Goal: Book appointment/travel/reservation

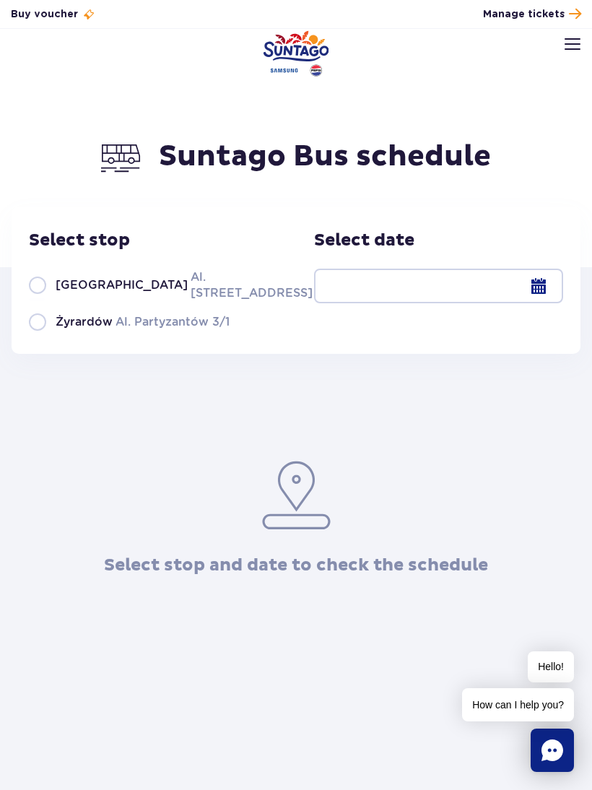
click at [38, 290] on label "Warsaw Al. Jerozolimskie 56" at bounding box center [162, 285] width 267 height 33
click at [38, 298] on input "Warsaw Al. Jerozolimskie 56" at bounding box center [37, 299] width 16 height 3
radio input "true"
click at [540, 303] on div at bounding box center [438, 286] width 249 height 35
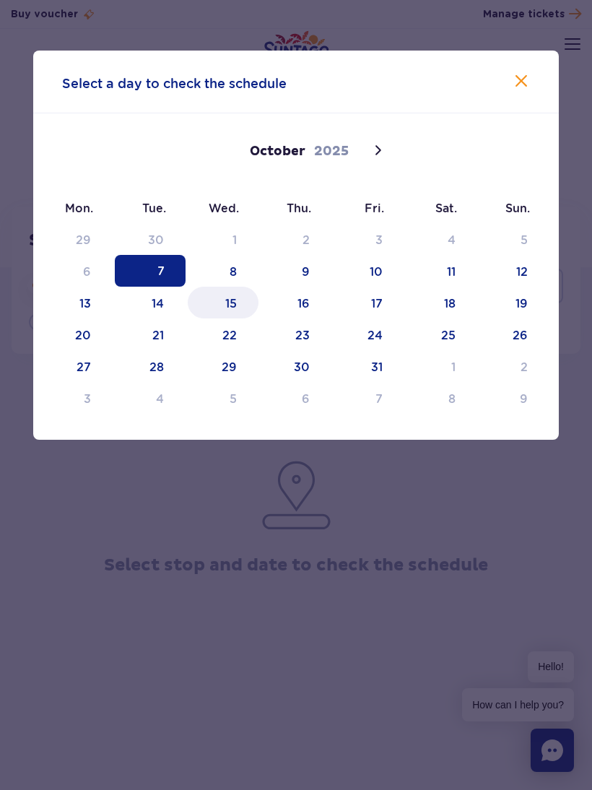
click at [232, 314] on span "15" at bounding box center [223, 303] width 71 height 32
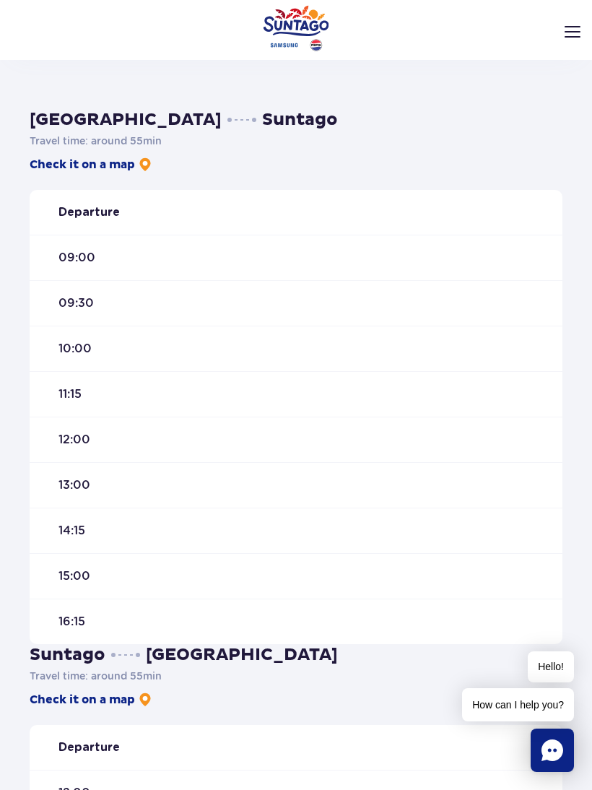
scroll to position [354, 0]
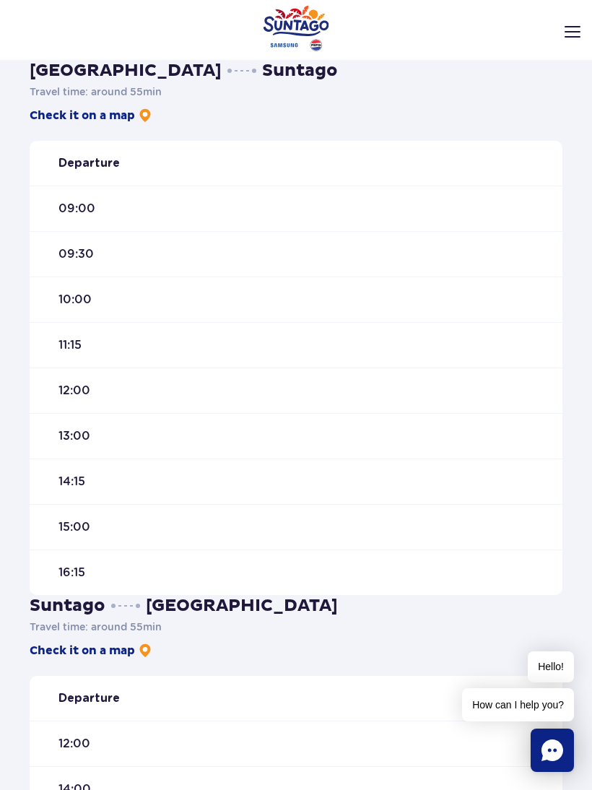
click at [224, 353] on div "11:15" at bounding box center [296, 345] width 533 height 46
click at [215, 344] on div "11:15" at bounding box center [296, 345] width 533 height 46
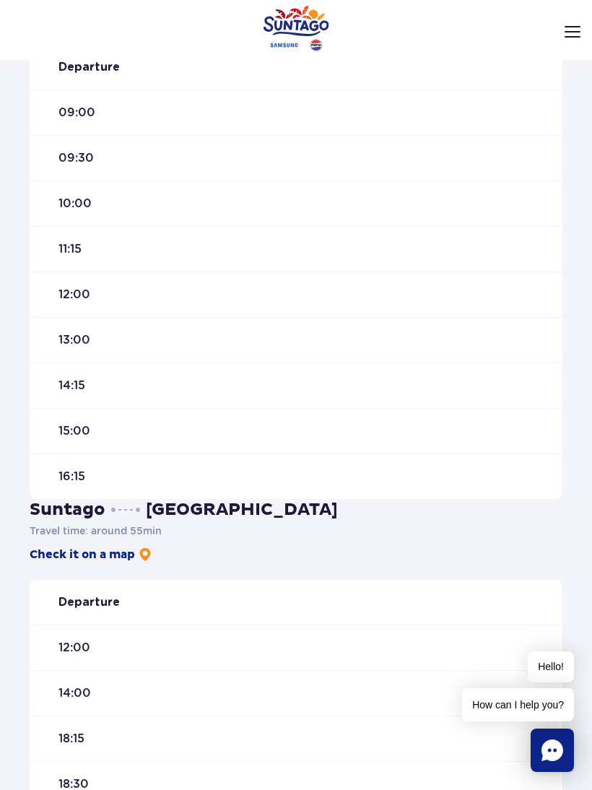
scroll to position [449, 0]
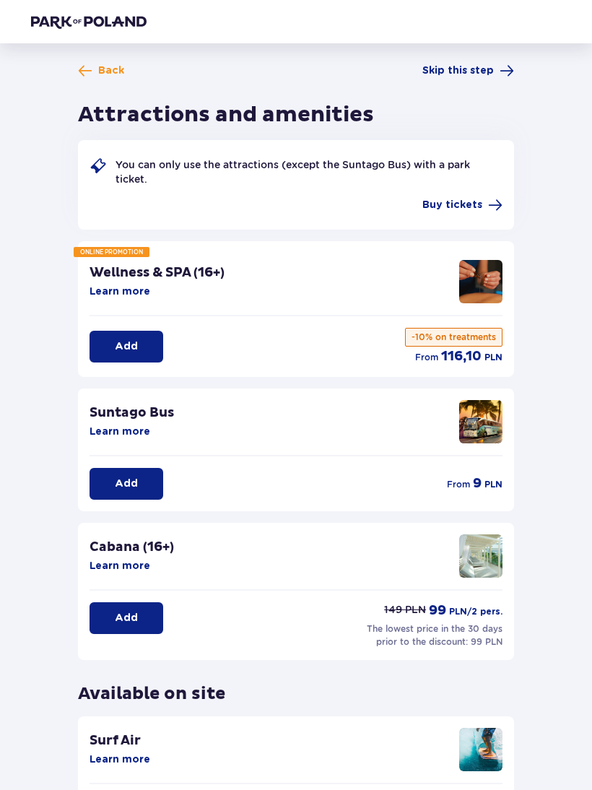
click at [151, 476] on button "Add" at bounding box center [127, 484] width 74 height 32
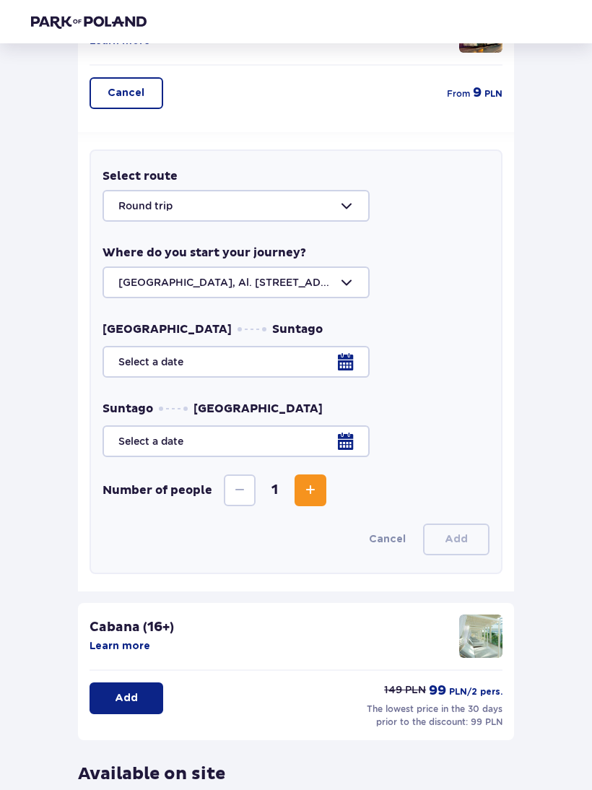
scroll to position [389, 0]
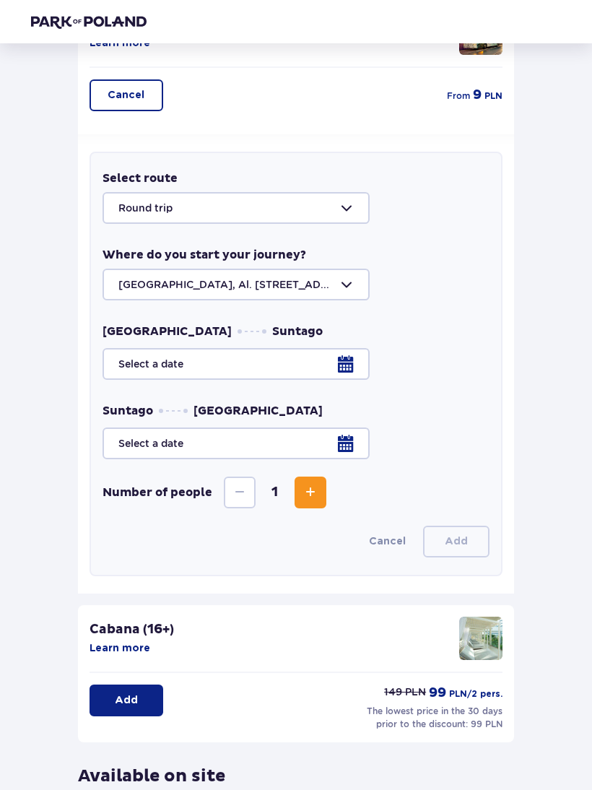
click at [340, 215] on div at bounding box center [296, 208] width 387 height 32
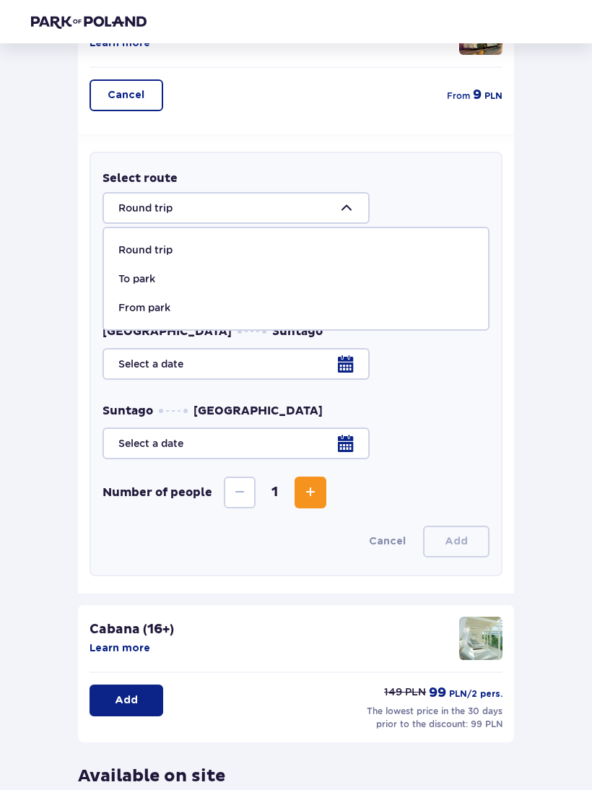
click at [353, 205] on div at bounding box center [296, 208] width 387 height 32
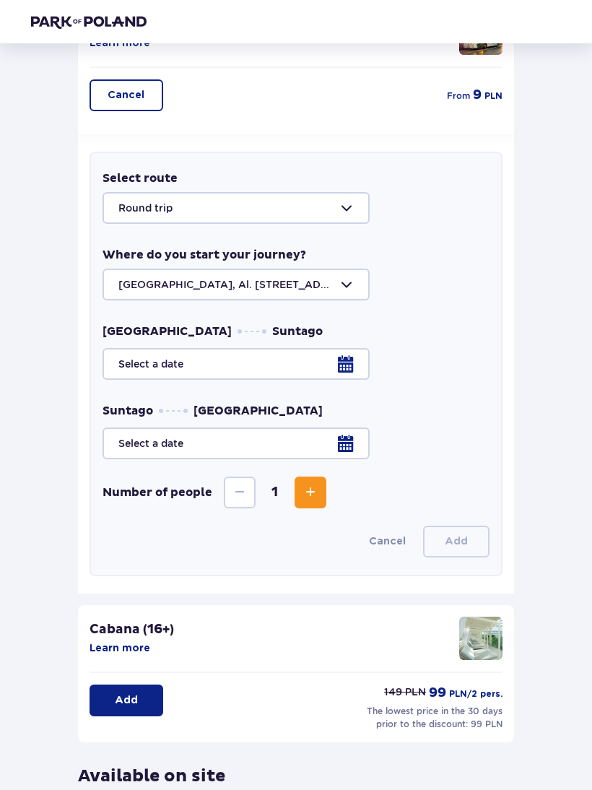
click at [241, 213] on div at bounding box center [296, 208] width 387 height 32
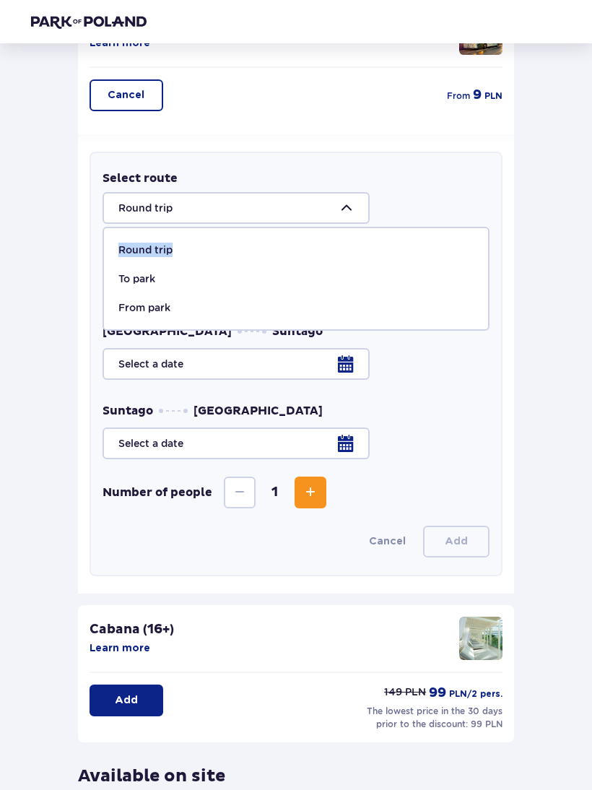
click at [423, 206] on div at bounding box center [296, 208] width 387 height 32
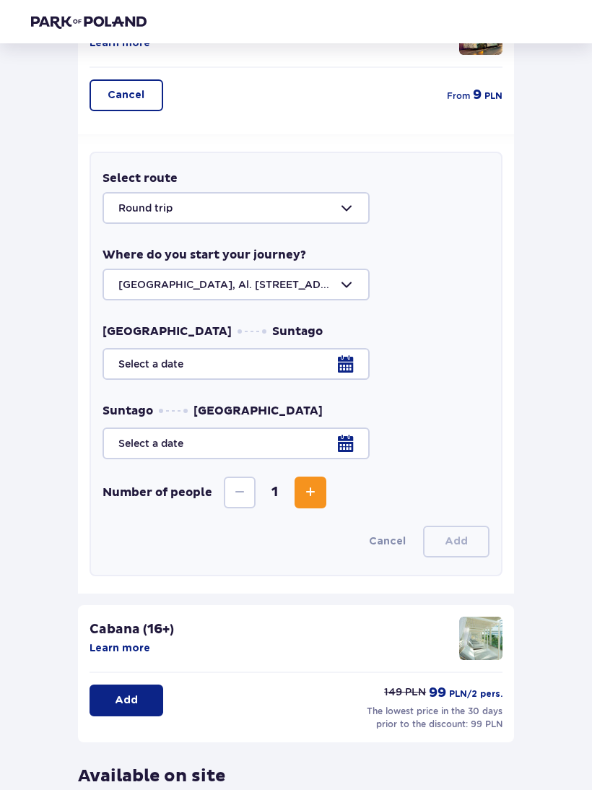
click at [345, 371] on div at bounding box center [296, 364] width 387 height 32
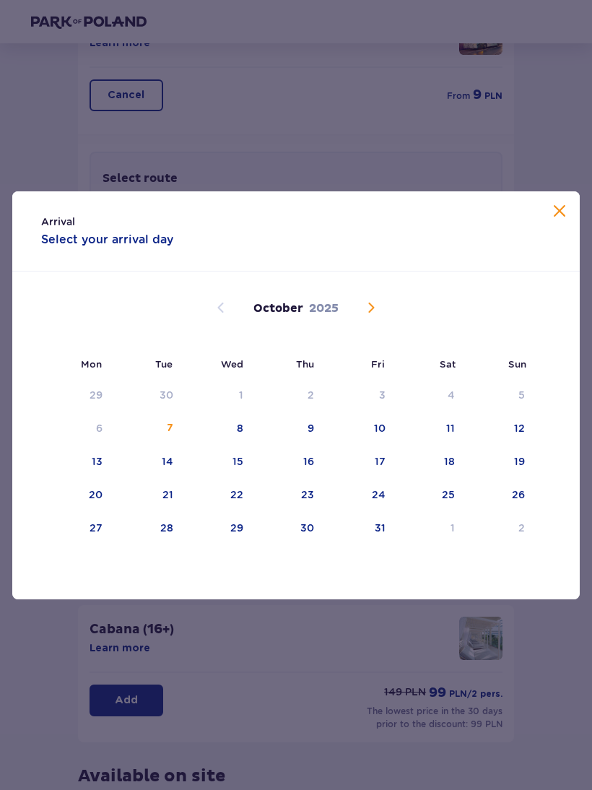
click at [241, 461] on div "15" at bounding box center [238, 461] width 11 height 14
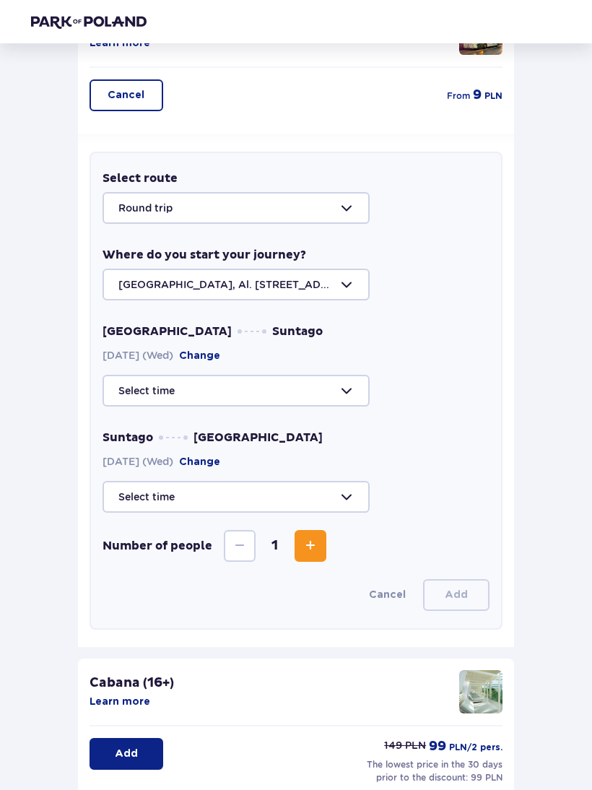
click at [343, 495] on div at bounding box center [296, 497] width 387 height 32
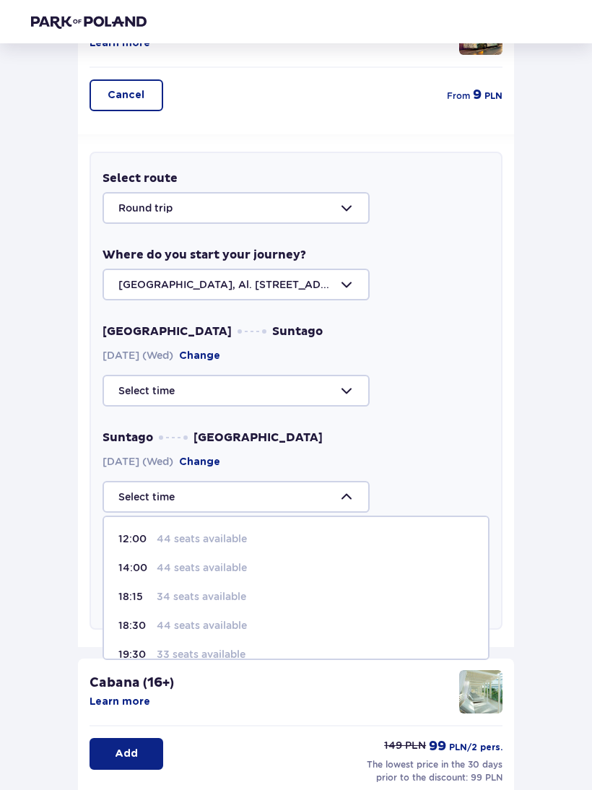
click at [351, 452] on div "Suntago [GEOGRAPHIC_DATA] [DATE] (Wed) Change 12:00 44 seats available 14:00 44…" at bounding box center [296, 471] width 387 height 83
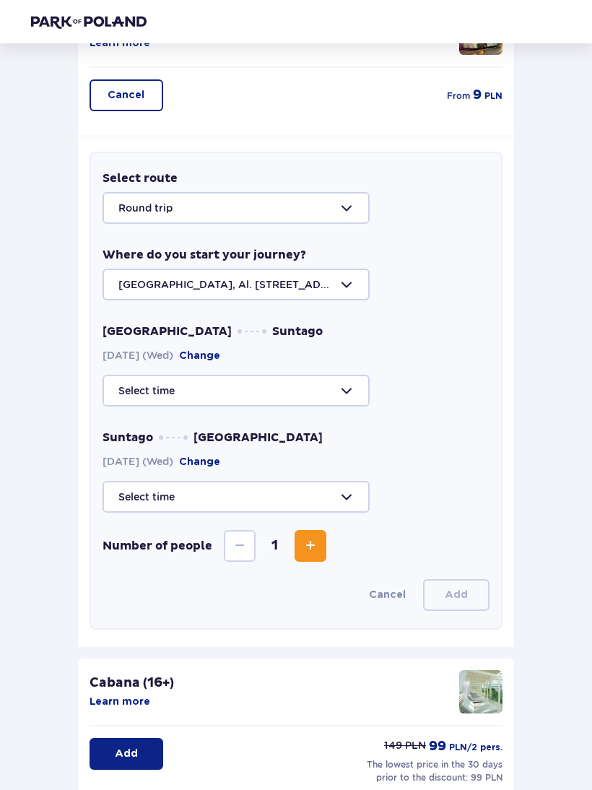
click at [220, 350] on button "Change" at bounding box center [199, 356] width 41 height 14
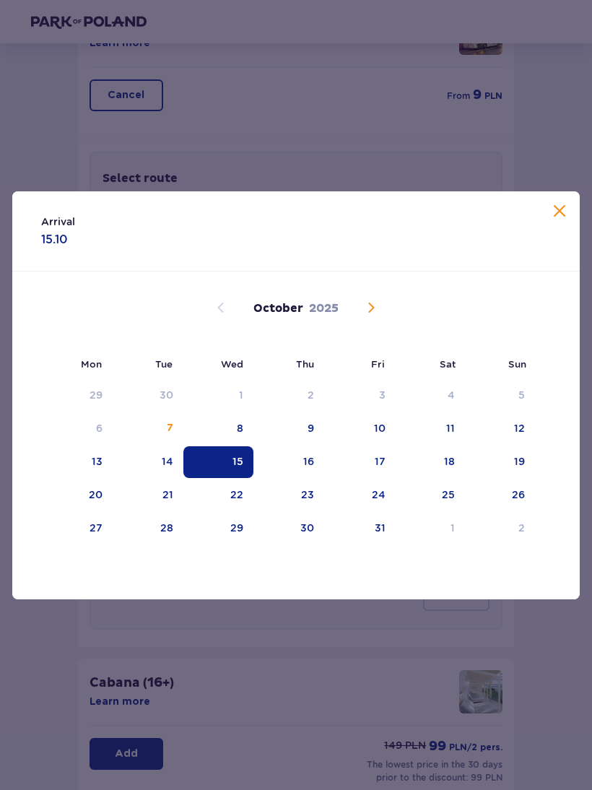
click at [239, 464] on div "15" at bounding box center [238, 461] width 11 height 14
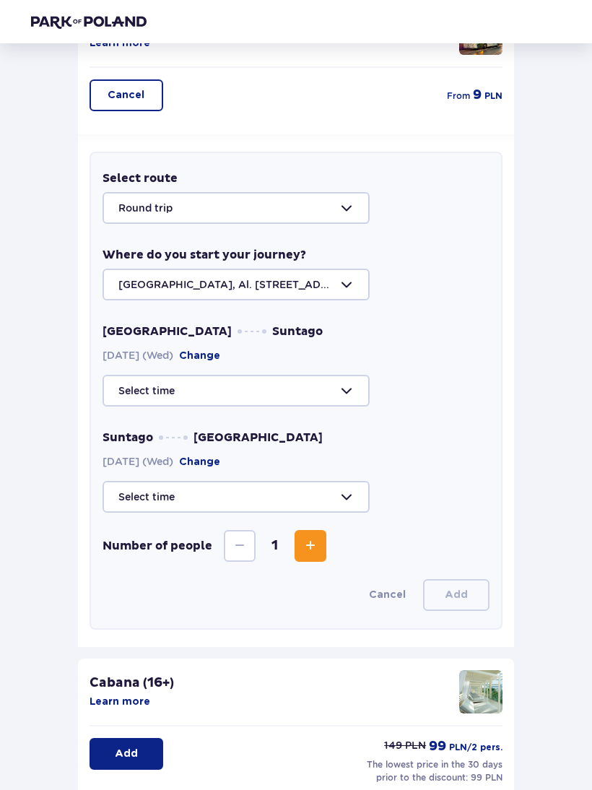
click at [220, 457] on button "Change" at bounding box center [199, 462] width 41 height 14
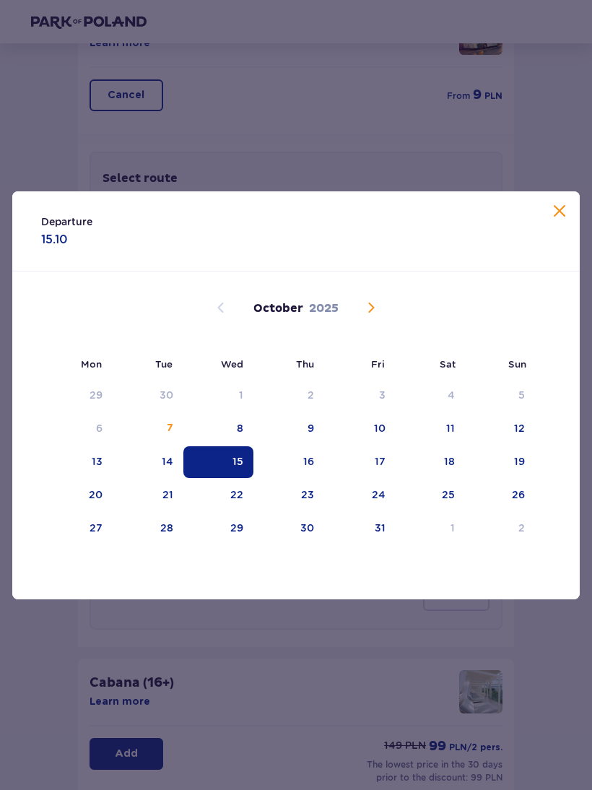
click at [441, 165] on div "Departure 15.10 Mon Tue Wed Thu Fri Sat Sun [DATE] 1 2 3 4 5 6 7 8 9 10 11 12 1…" at bounding box center [296, 395] width 592 height 790
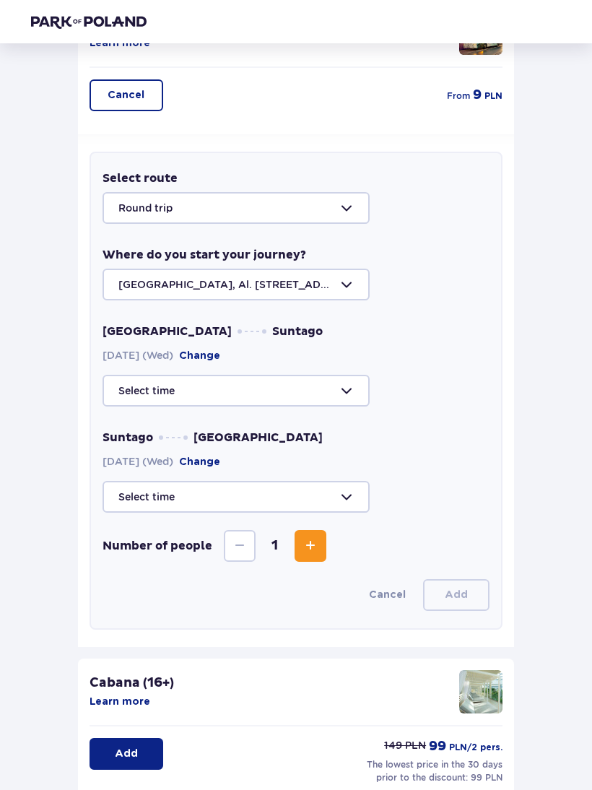
click at [308, 542] on span "Increase" at bounding box center [310, 545] width 17 height 17
click at [357, 210] on div at bounding box center [296, 208] width 387 height 32
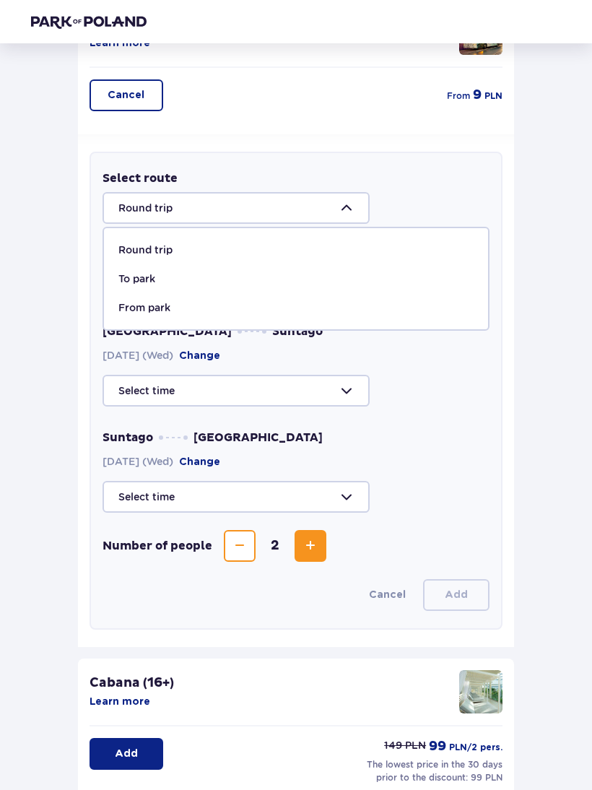
click at [331, 276] on div "To park" at bounding box center [295, 279] width 355 height 14
type input "To [GEOGRAPHIC_DATA]"
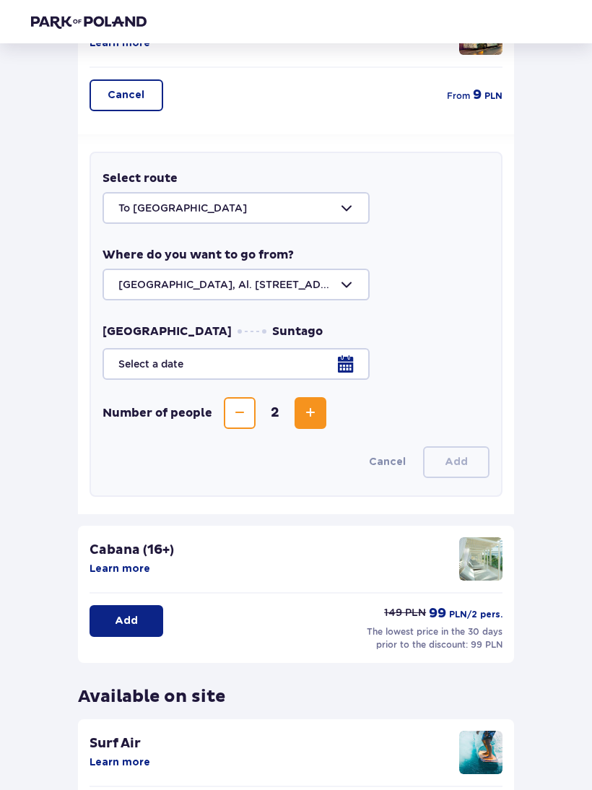
click at [235, 414] on span "Decrease" at bounding box center [239, 413] width 17 height 17
click at [329, 364] on div at bounding box center [296, 364] width 387 height 32
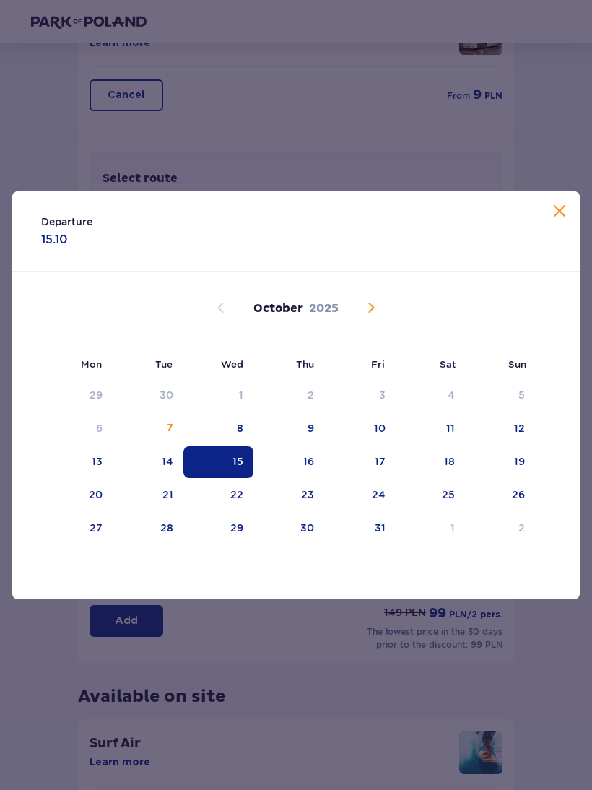
click at [239, 459] on div "15" at bounding box center [238, 461] width 11 height 14
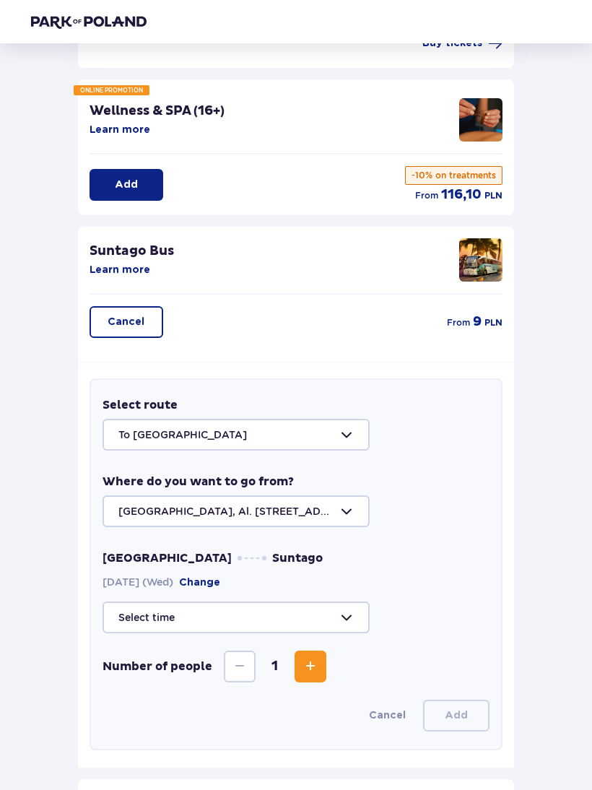
scroll to position [172, 0]
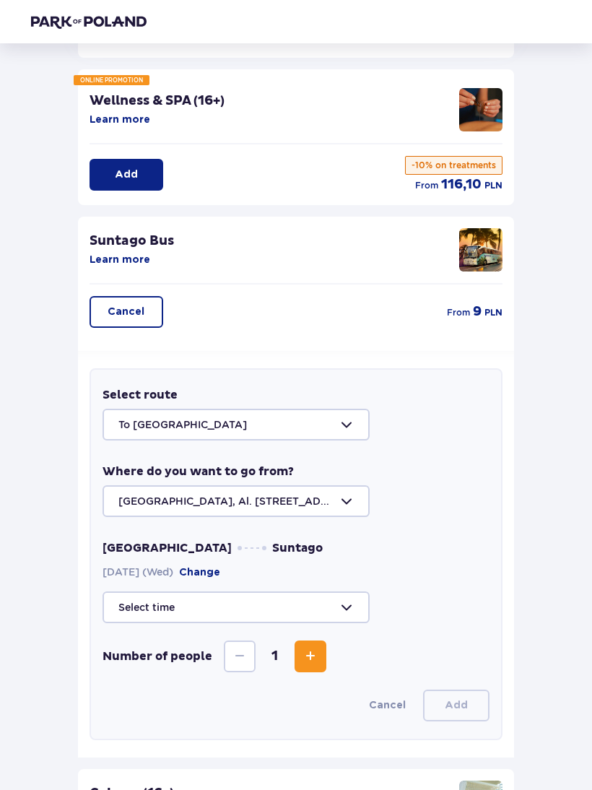
click at [345, 609] on div at bounding box center [296, 608] width 387 height 32
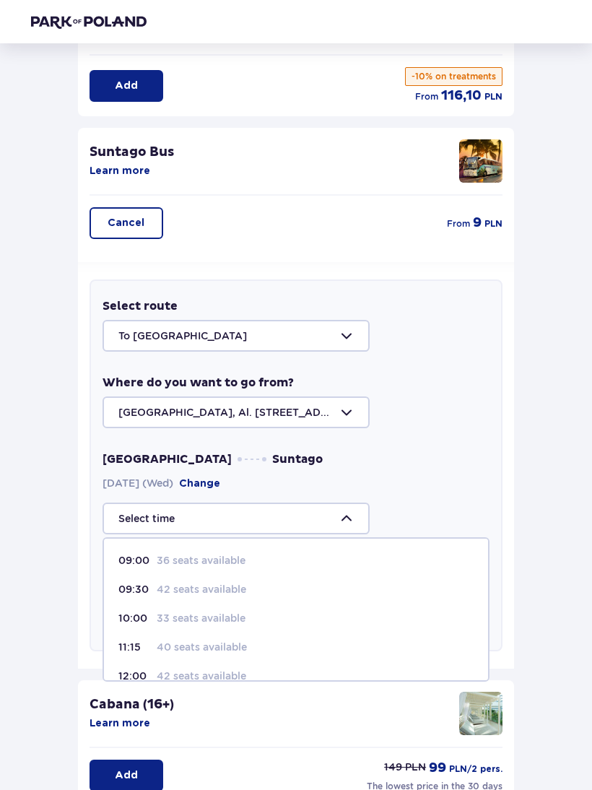
scroll to position [273, 0]
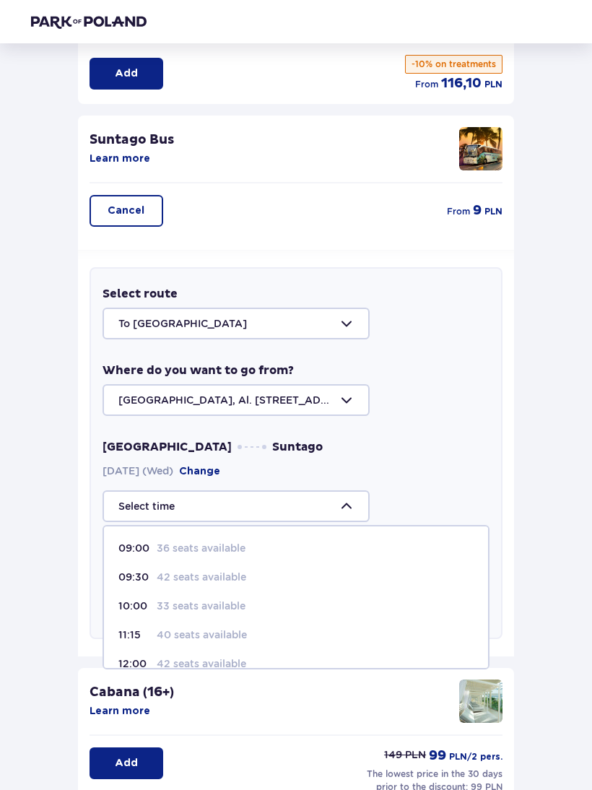
click at [270, 639] on div "11:15 40 seats available" at bounding box center [295, 635] width 355 height 14
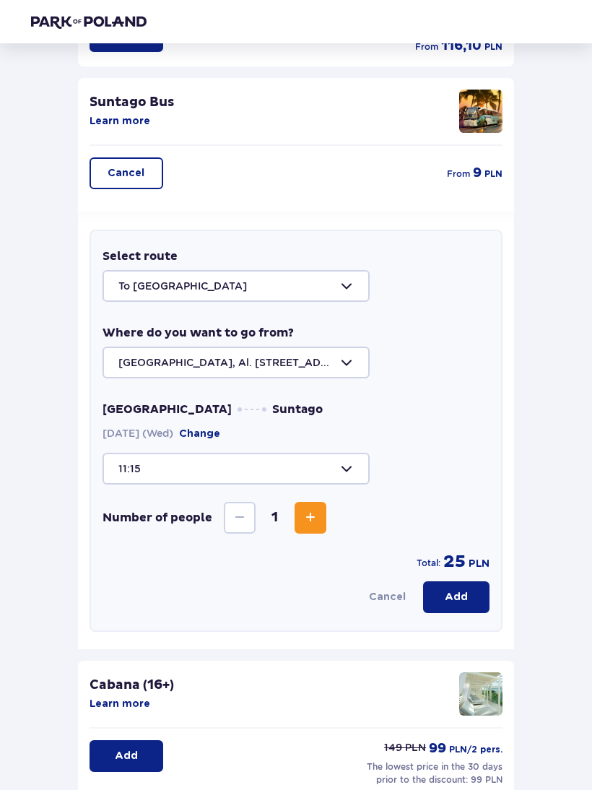
scroll to position [318, 0]
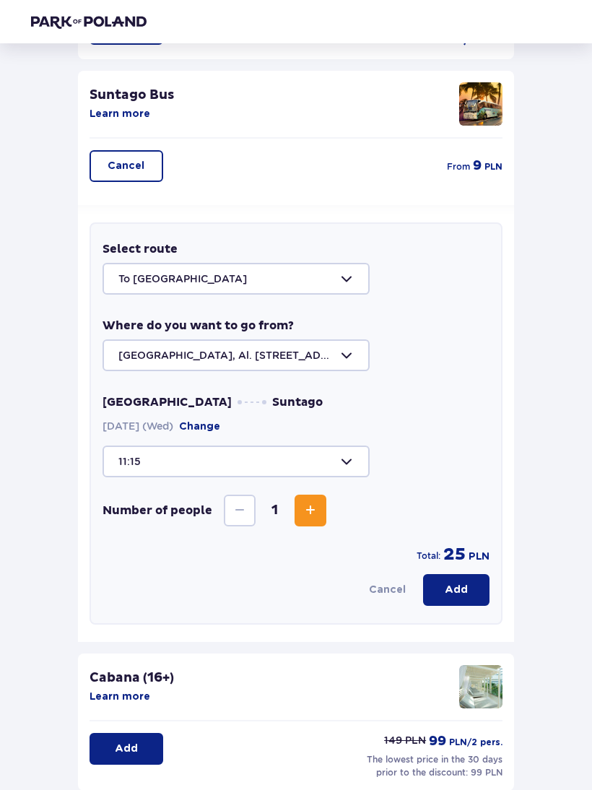
click at [313, 510] on span "Increase" at bounding box center [310, 510] width 17 height 17
click at [299, 511] on button "Increase" at bounding box center [311, 511] width 32 height 32
click at [239, 509] on span "Decrease" at bounding box center [239, 510] width 17 height 17
click at [239, 508] on span "Decrease" at bounding box center [239, 510] width 17 height 17
click at [327, 465] on div at bounding box center [296, 462] width 387 height 32
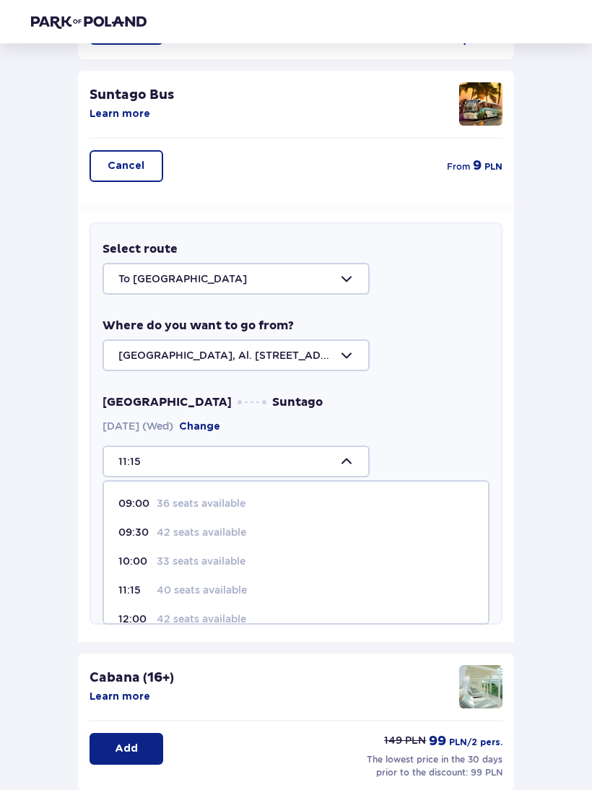
click at [243, 560] on p "33 seats available" at bounding box center [201, 561] width 89 height 14
type input "10:00"
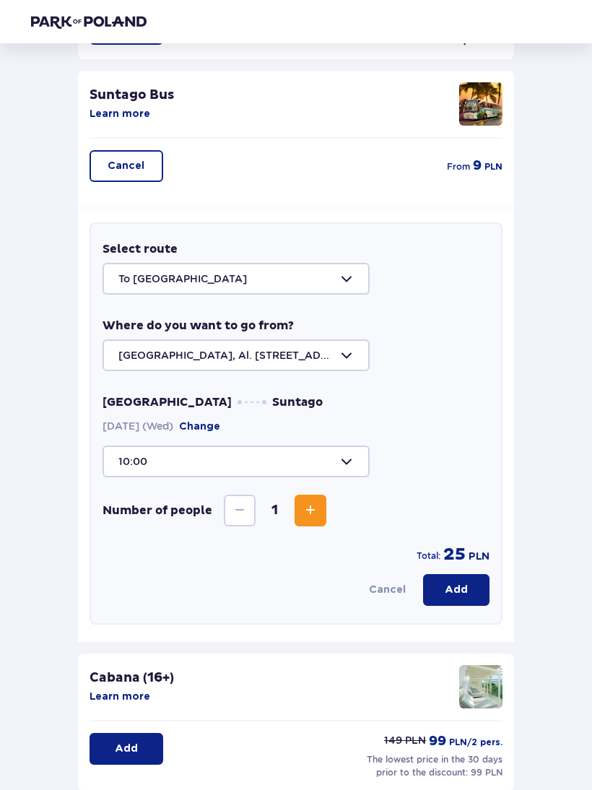
click at [340, 466] on div at bounding box center [296, 462] width 387 height 32
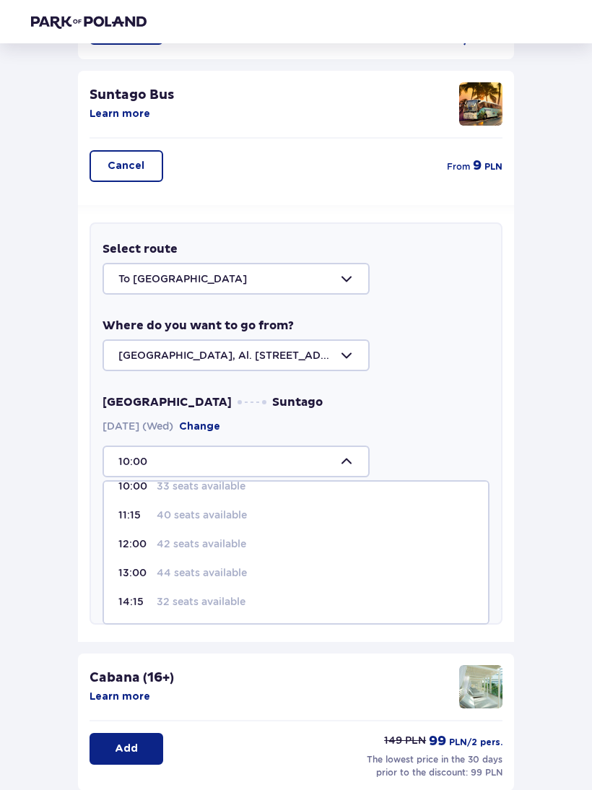
scroll to position [150, 0]
click at [331, 448] on div at bounding box center [296, 462] width 387 height 32
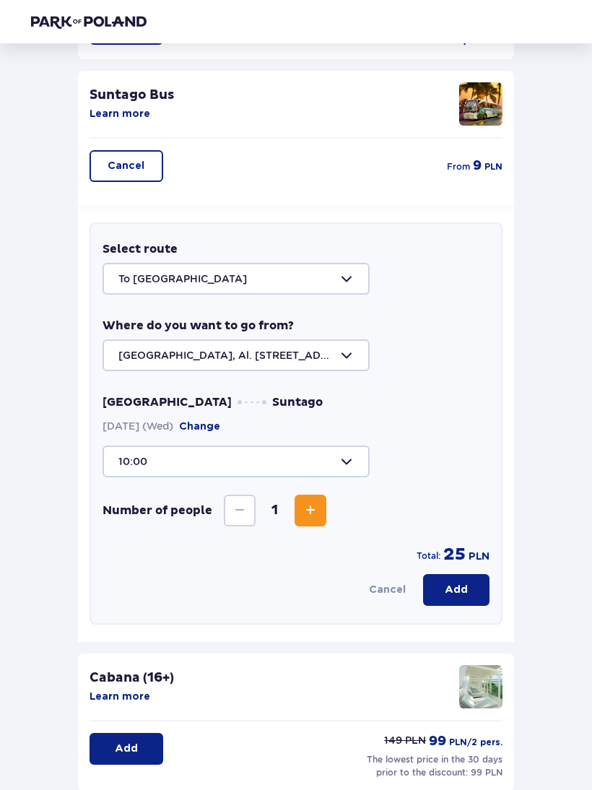
click at [347, 472] on div at bounding box center [296, 462] width 387 height 32
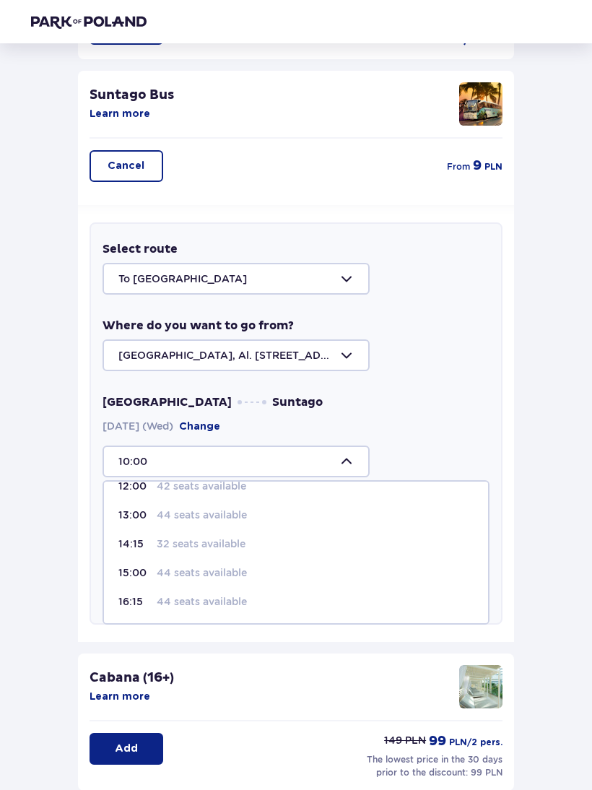
scroll to position [133, 0]
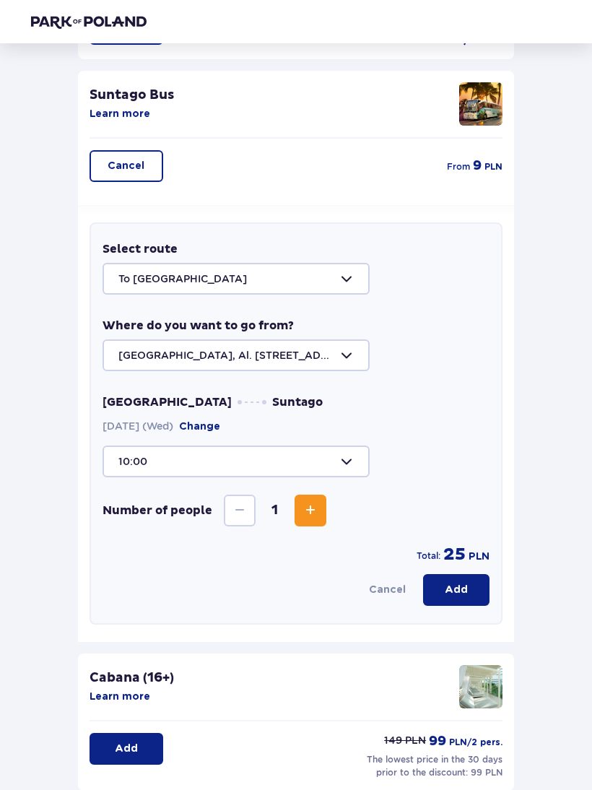
click at [440, 436] on div "Warsaw Suntago [DATE] (Wed) Change 10:00" at bounding box center [296, 435] width 387 height 83
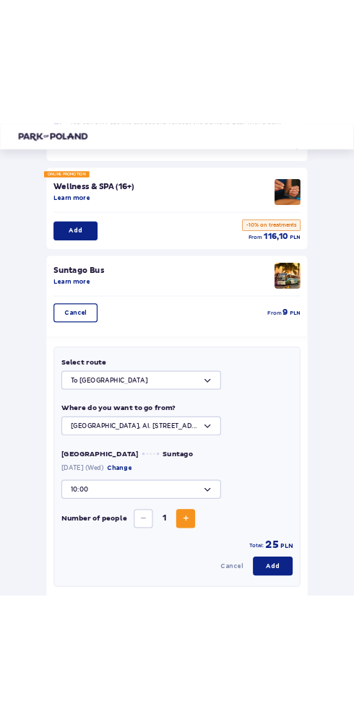
scroll to position [0, 0]
